Goal: Book appointment/travel/reservation

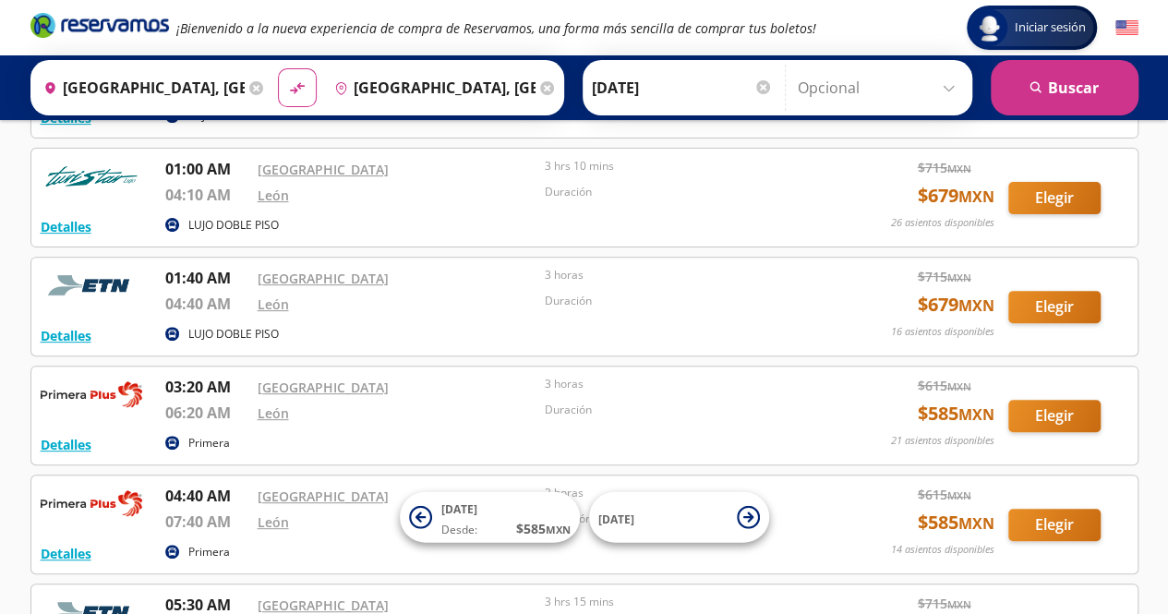
scroll to position [185, 0]
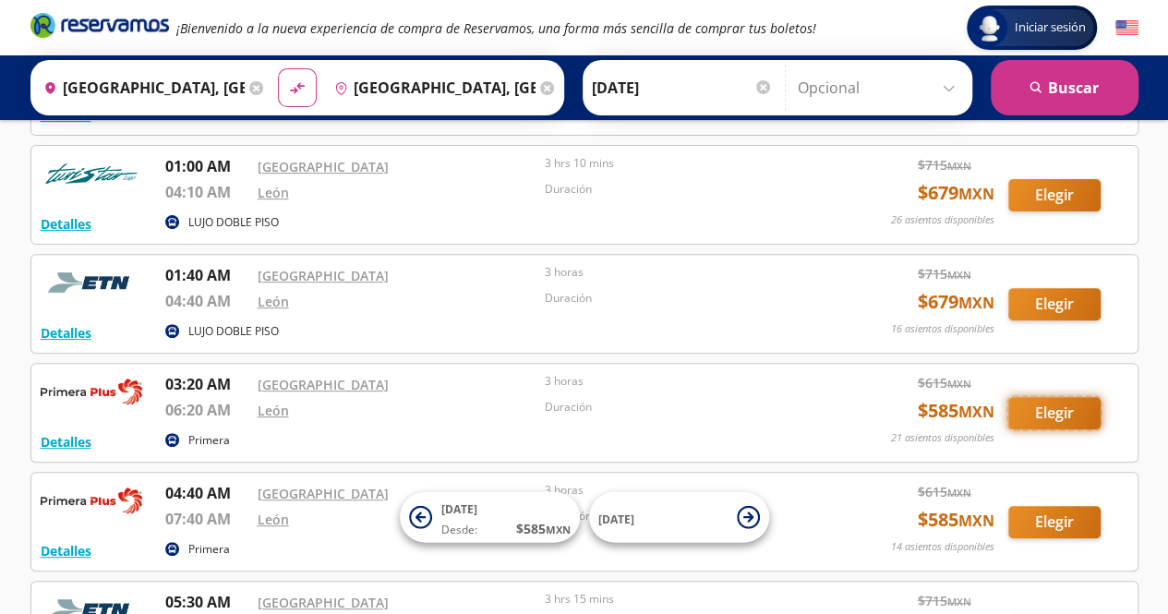
click at [1062, 406] on button "Elegir" at bounding box center [1055, 413] width 92 height 32
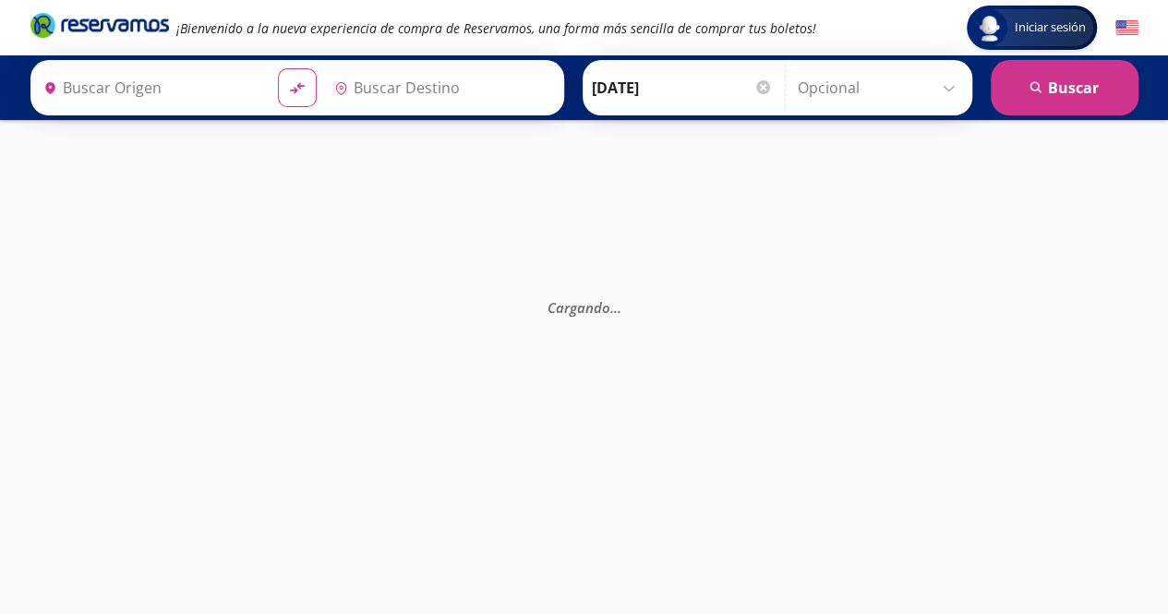
type input "[GEOGRAPHIC_DATA], [GEOGRAPHIC_DATA]"
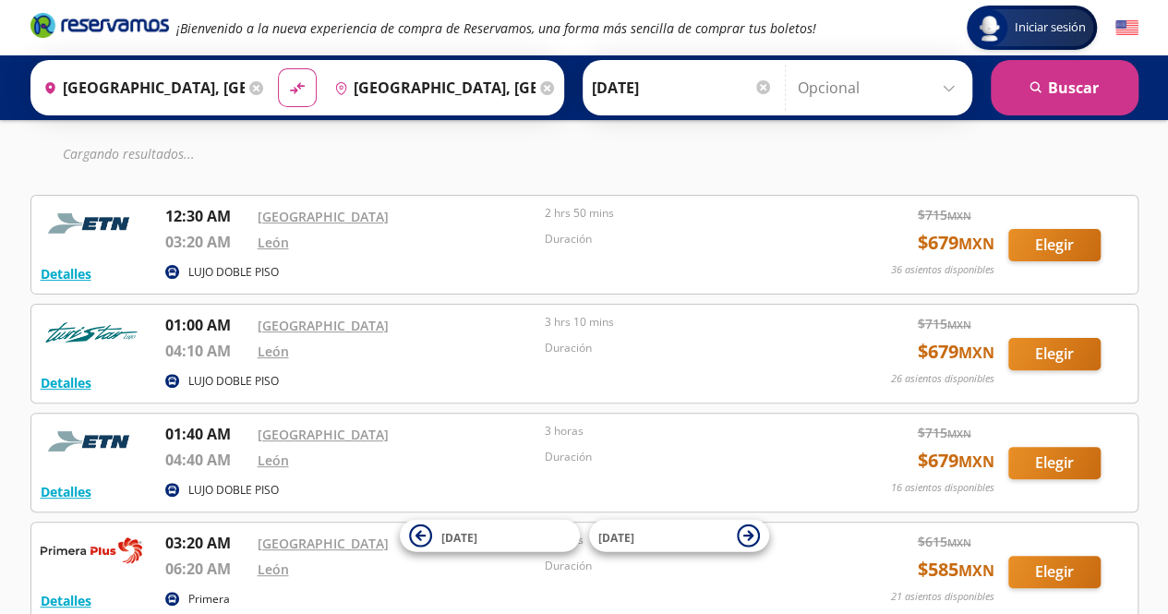
scroll to position [185, 0]
